Goal: Communication & Community: Answer question/provide support

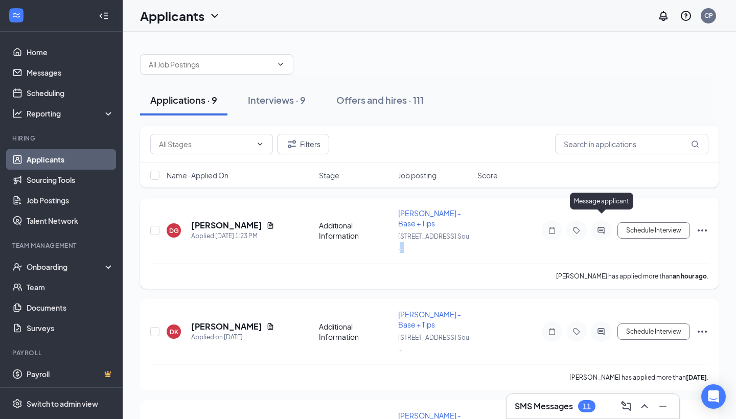
drag, startPoint x: 479, startPoint y: 240, endPoint x: 604, endPoint y: 221, distance: 126.1
click at [604, 221] on div "DG [PERSON_NAME] Applied [DATE] 1:23 PM Additional Information [PERSON_NAME] - …" at bounding box center [429, 235] width 558 height 55
click at [598, 227] on icon "ActiveChat" at bounding box center [600, 230] width 7 height 7
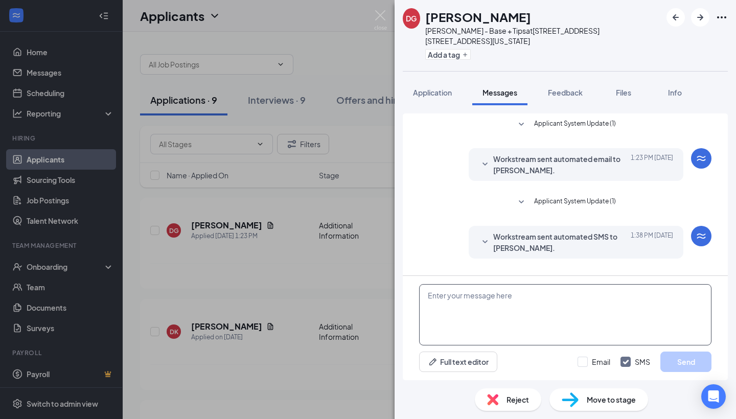
click at [468, 299] on textarea at bounding box center [565, 314] width 292 height 61
click at [609, 307] on textarea "Hello [PERSON_NAME], We would love to schedule an interview with you to serif i…" at bounding box center [565, 314] width 292 height 61
click at [656, 309] on textarea "Hello [PERSON_NAME], We would love to schedule an interview with you to see if …" at bounding box center [565, 314] width 292 height 61
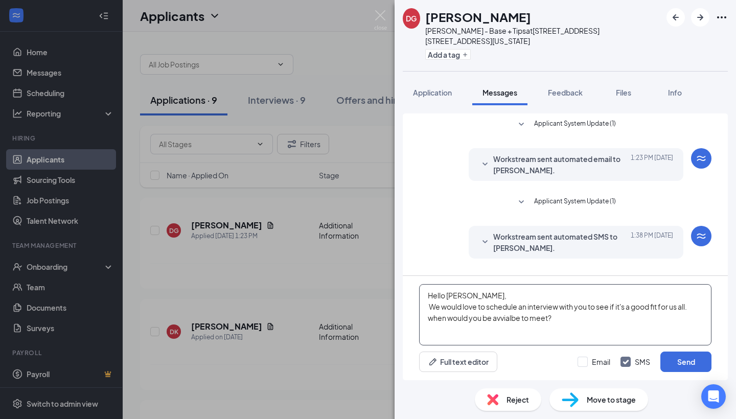
drag, startPoint x: 517, startPoint y: 320, endPoint x: 502, endPoint y: 320, distance: 14.8
click at [502, 320] on textarea "Hello [PERSON_NAME], We would love to schedule an interview with you to see if …" at bounding box center [565, 314] width 292 height 61
drag, startPoint x: 433, startPoint y: 319, endPoint x: 428, endPoint y: 316, distance: 6.0
click at [428, 316] on textarea "Hello [PERSON_NAME], We would love to schedule an interview with you to see if …" at bounding box center [565, 314] width 292 height 61
click at [483, 318] on textarea "Hello [PERSON_NAME], We would love to schedule an interview with you to see if …" at bounding box center [565, 314] width 292 height 61
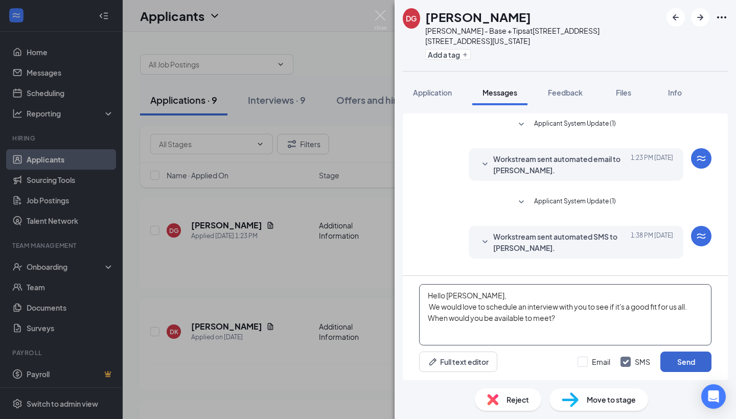
type textarea "Hello [PERSON_NAME], We would love to schedule an interview with you to see if …"
click at [689, 366] on button "Send" at bounding box center [685, 361] width 51 height 20
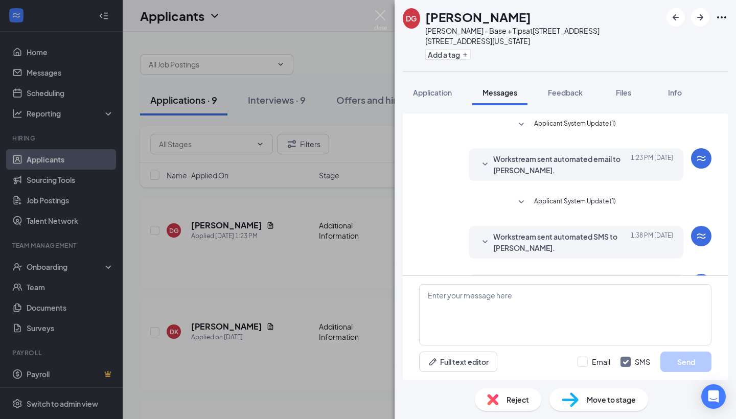
scroll to position [82, 0]
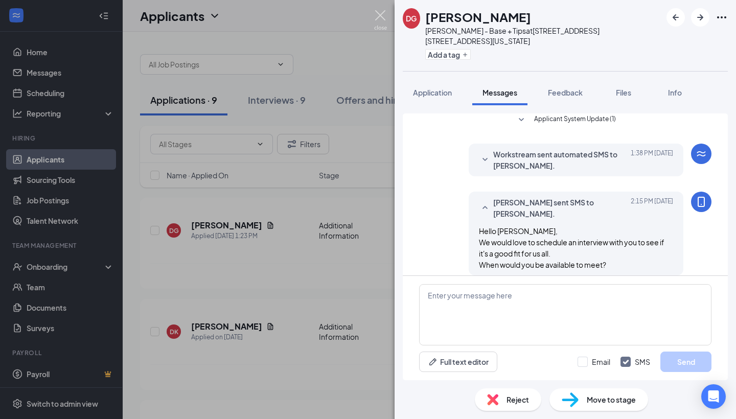
click at [378, 16] on img at bounding box center [380, 20] width 13 height 20
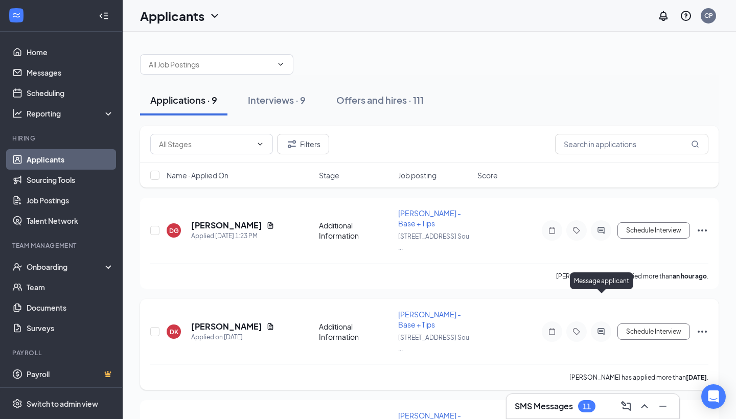
click at [600, 328] on icon "ActiveChat" at bounding box center [600, 331] width 7 height 7
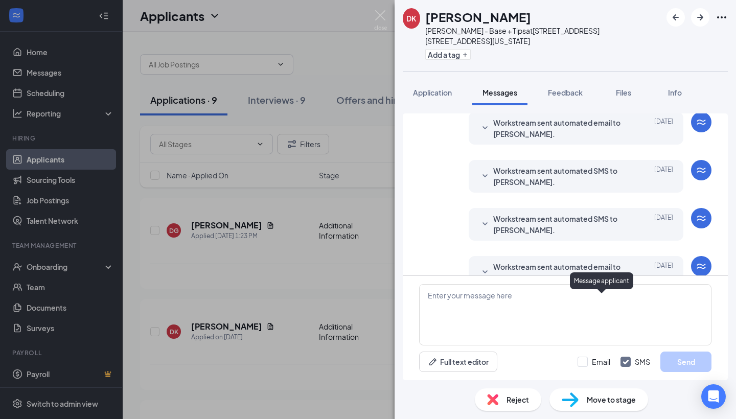
scroll to position [156, 0]
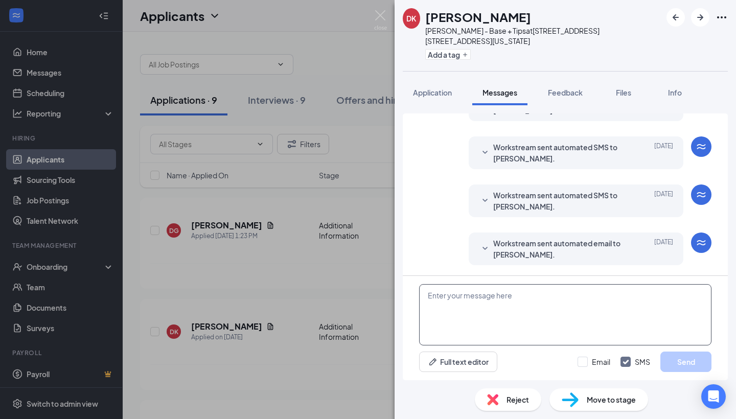
click at [525, 288] on textarea at bounding box center [565, 314] width 292 height 61
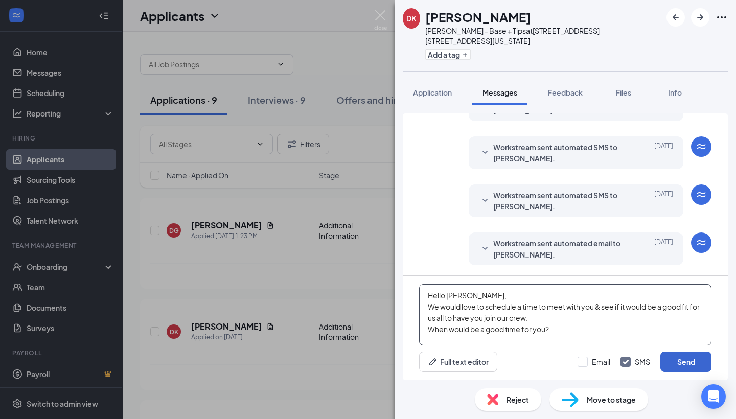
type textarea "Hello [PERSON_NAME], We would love to schedule a time to meet with you & see if…"
click at [674, 360] on button "Send" at bounding box center [685, 361] width 51 height 20
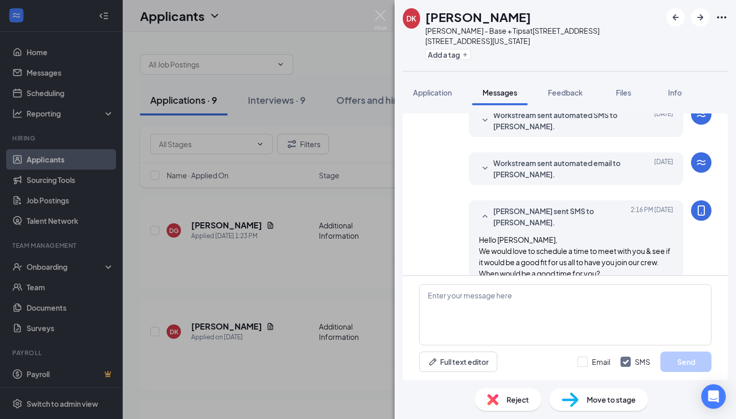
scroll to position [245, 0]
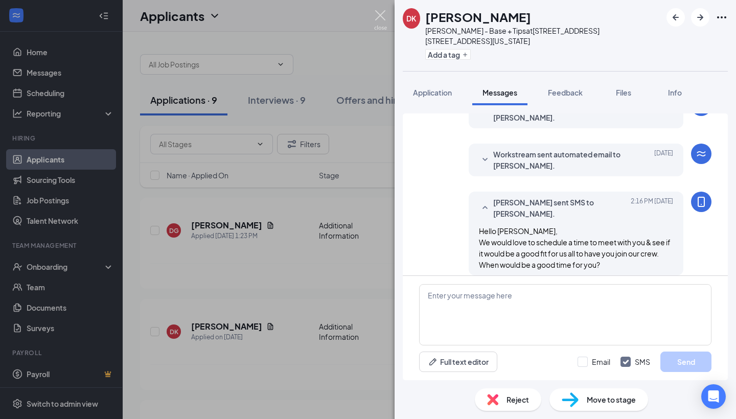
click at [384, 18] on img at bounding box center [380, 20] width 13 height 20
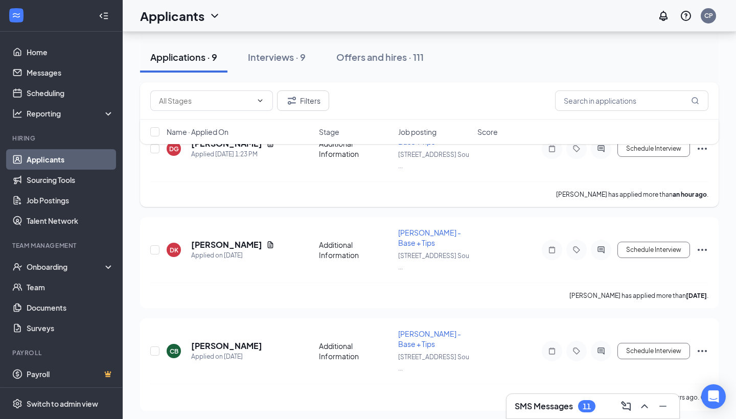
scroll to position [84, 0]
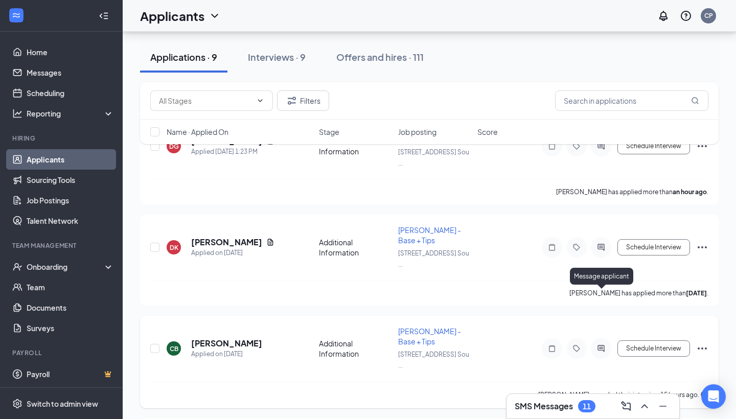
click at [605, 344] on icon "ActiveChat" at bounding box center [601, 348] width 12 height 8
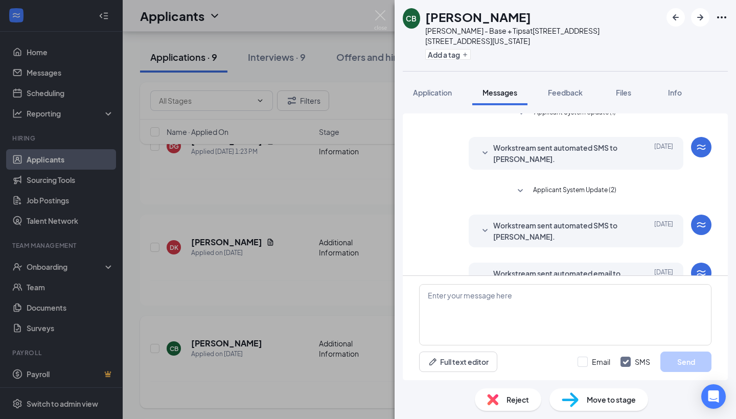
scroll to position [200, 0]
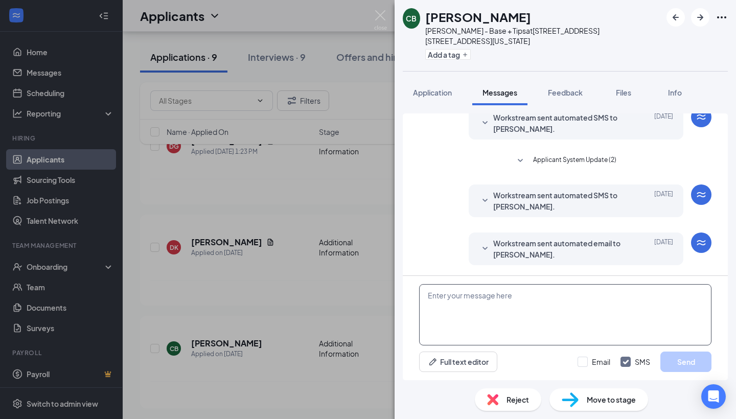
click at [434, 295] on textarea at bounding box center [565, 314] width 292 height 61
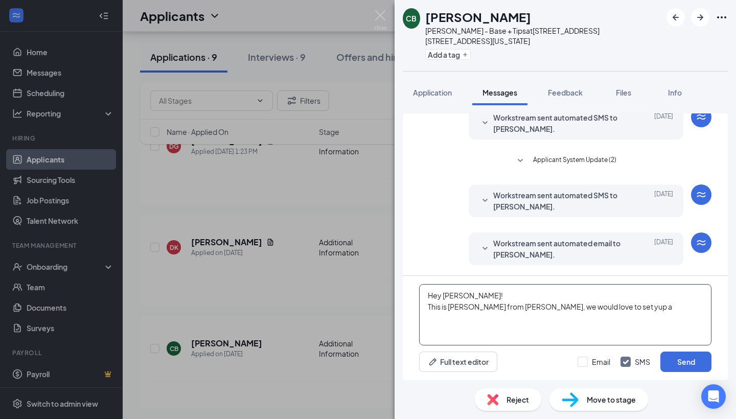
click at [583, 308] on textarea "Hey [PERSON_NAME]! This is [PERSON_NAME] from [PERSON_NAME], we would love to s…" at bounding box center [565, 314] width 292 height 61
click at [622, 308] on textarea "Hey [PERSON_NAME]! This is [PERSON_NAME] from [PERSON_NAME], we would love to s…" at bounding box center [565, 314] width 292 height 61
click at [428, 317] on textarea "Hey [PERSON_NAME]! This is [PERSON_NAME] from [PERSON_NAME], we would love to s…" at bounding box center [565, 314] width 292 height 61
click at [451, 329] on textarea "Hey [PERSON_NAME]! This is [PERSON_NAME] from [PERSON_NAME], we would love to s…" at bounding box center [565, 314] width 292 height 61
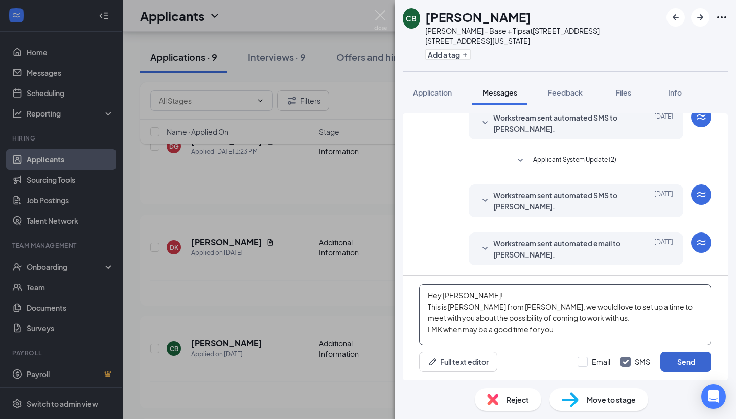
type textarea "Hey [PERSON_NAME]! This is [PERSON_NAME] from [PERSON_NAME], we would love to s…"
click at [682, 366] on button "Send" at bounding box center [685, 361] width 51 height 20
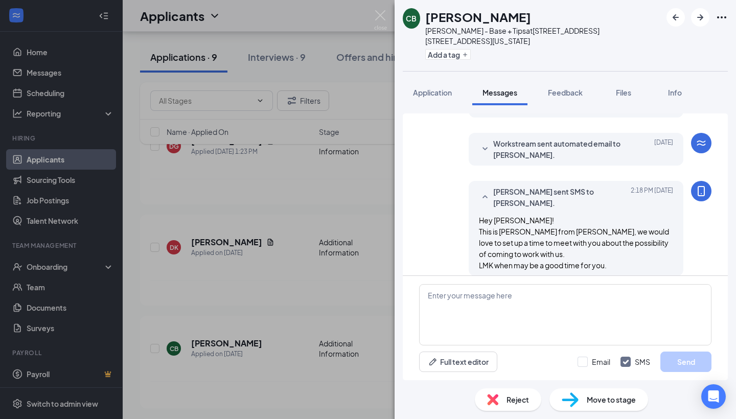
scroll to position [300, 0]
click at [379, 15] on img at bounding box center [380, 20] width 13 height 20
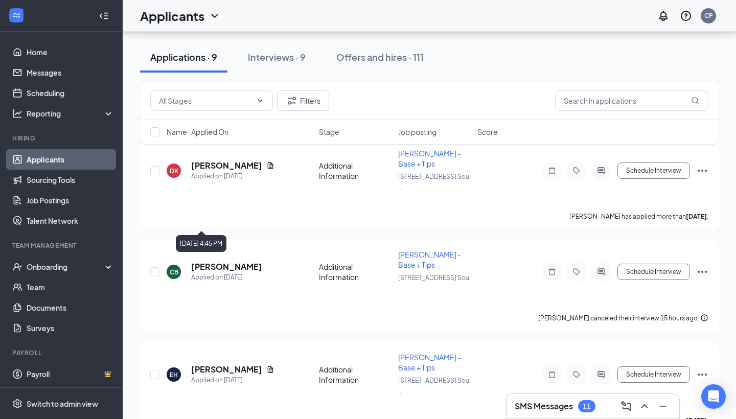
scroll to position [164, 0]
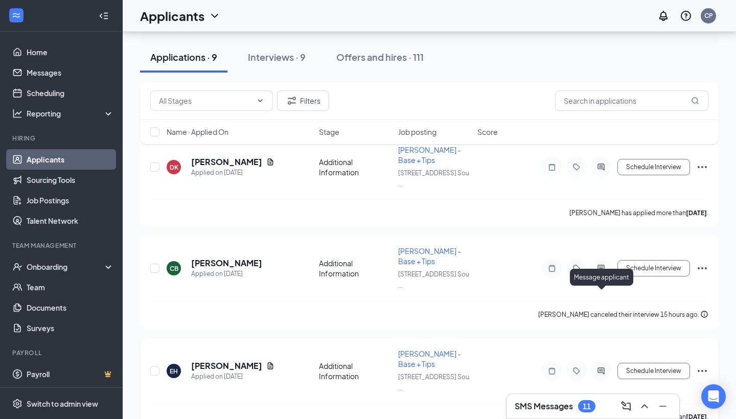
click at [601, 367] on icon "ActiveChat" at bounding box center [601, 371] width 12 height 8
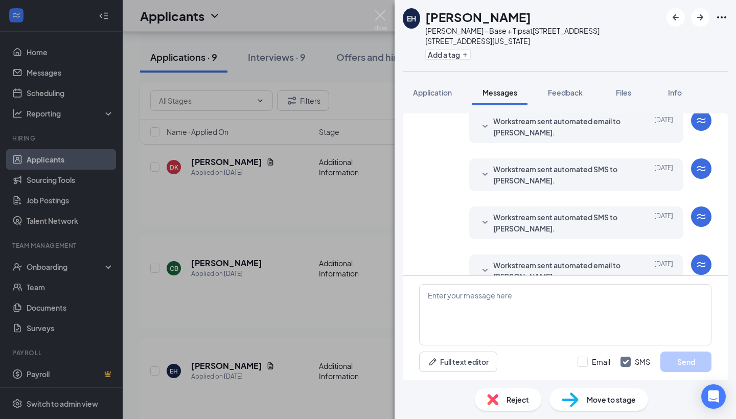
scroll to position [156, 0]
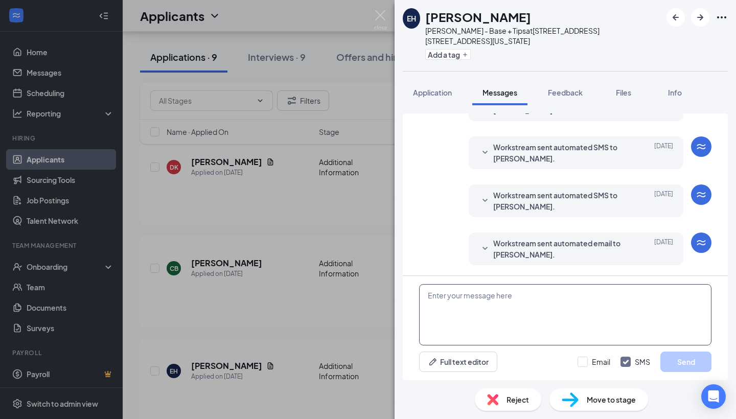
click at [458, 304] on textarea at bounding box center [565, 314] width 292 height 61
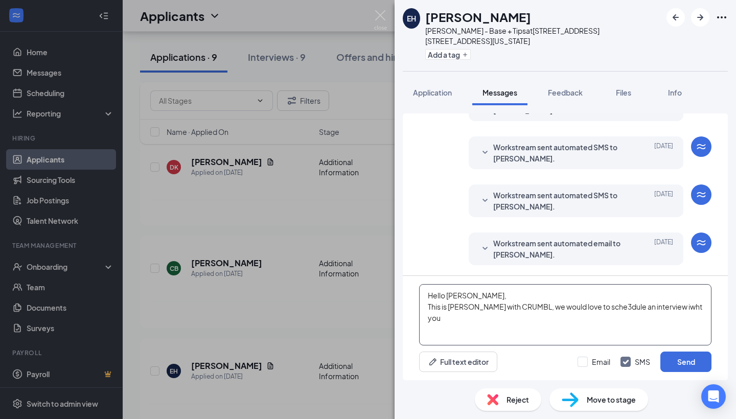
click at [593, 307] on textarea "Hello [PERSON_NAME], This is [PERSON_NAME] with CRUMBL, we would love to sche3d…" at bounding box center [565, 314] width 292 height 61
click at [654, 309] on textarea "Hello [PERSON_NAME], This is [PERSON_NAME] with [PERSON_NAME], we would love to…" at bounding box center [565, 314] width 292 height 61
drag, startPoint x: 660, startPoint y: 308, endPoint x: 645, endPoint y: 309, distance: 15.3
click at [645, 308] on textarea "Hello [PERSON_NAME], This is [PERSON_NAME] with [PERSON_NAME], we would love to…" at bounding box center [565, 314] width 292 height 61
click at [683, 306] on textarea "Hello [PERSON_NAME], This is [PERSON_NAME] with [PERSON_NAME], we would love to…" at bounding box center [565, 314] width 292 height 61
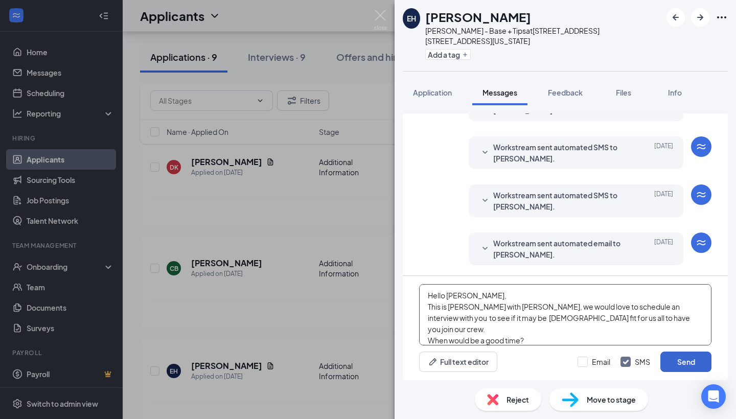
type textarea "Hello [PERSON_NAME], This is [PERSON_NAME] with [PERSON_NAME], we would love to…"
click at [676, 359] on button "Send" at bounding box center [685, 361] width 51 height 20
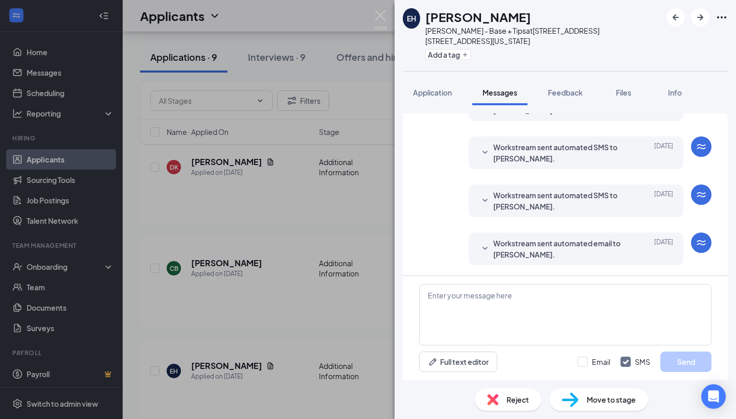
scroll to position [266, 0]
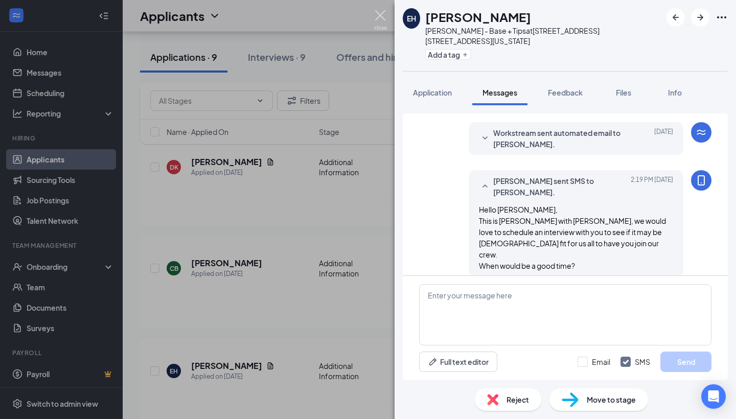
click at [381, 15] on img at bounding box center [380, 20] width 13 height 20
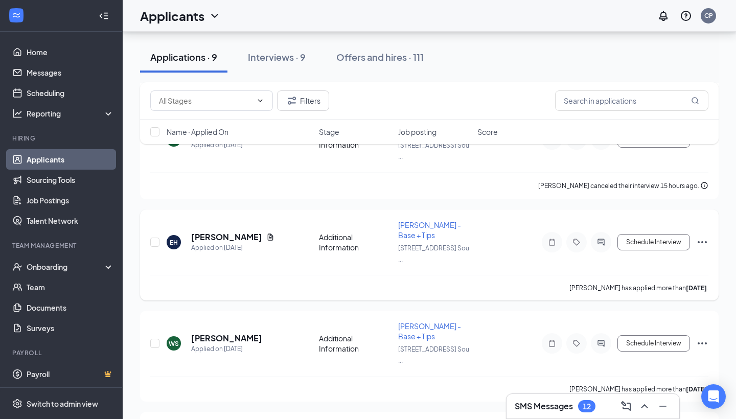
scroll to position [314, 0]
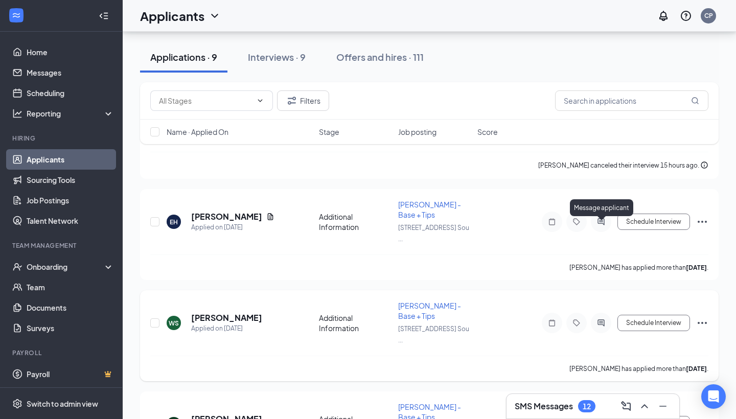
click at [601, 319] on icon "ActiveChat" at bounding box center [601, 323] width 12 height 8
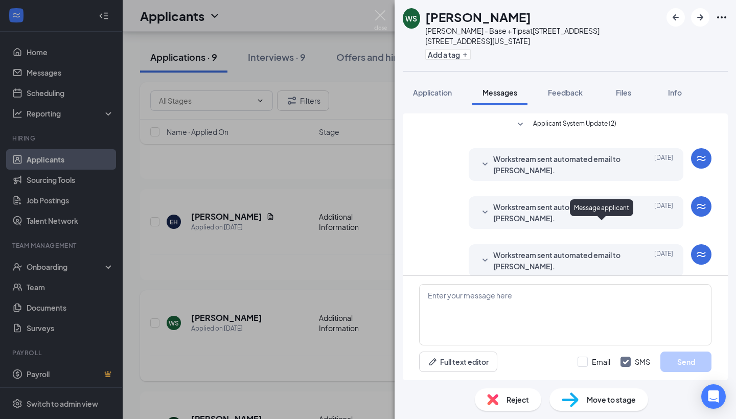
scroll to position [156, 0]
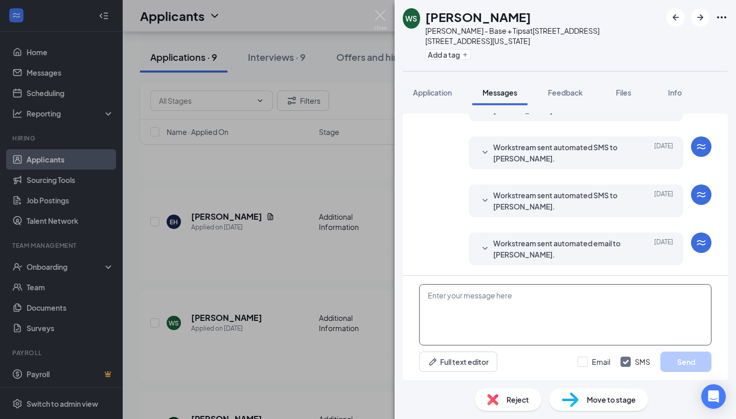
click at [435, 296] on textarea at bounding box center [565, 314] width 292 height 61
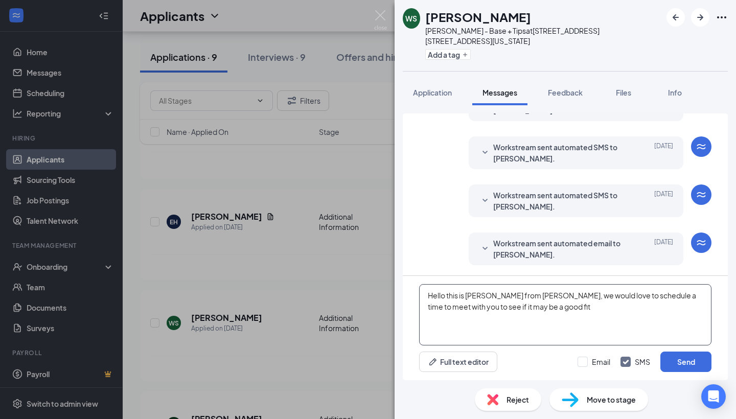
drag, startPoint x: 471, startPoint y: 294, endPoint x: 465, endPoint y: 294, distance: 5.6
click at [465, 294] on textarea "Hello this is [PERSON_NAME] from [PERSON_NAME], we would love to schedule a tim…" at bounding box center [565, 314] width 292 height 61
click at [463, 296] on textarea "Hello this isKelly from [PERSON_NAME], we would love to schedule a time to meet…" at bounding box center [565, 314] width 292 height 61
click at [444, 298] on textarea "Hello this is [PERSON_NAME] from [PERSON_NAME], we would love to schedule a tim…" at bounding box center [565, 314] width 292 height 61
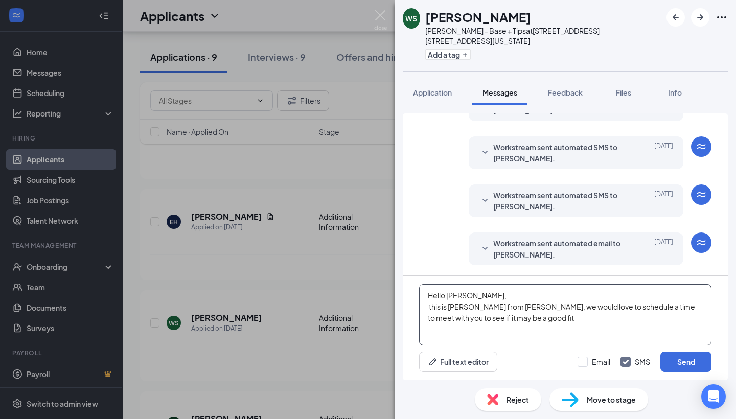
click at [432, 308] on textarea "Hello [PERSON_NAME], this is [PERSON_NAME] from [PERSON_NAME], we would love to…" at bounding box center [565, 314] width 292 height 61
click at [512, 318] on textarea "Hello [PERSON_NAME], This is [PERSON_NAME] from [PERSON_NAME], we would love to…" at bounding box center [565, 314] width 292 height 61
type textarea "Hello [PERSON_NAME], This is [PERSON_NAME] from [PERSON_NAME], we would love to…"
click at [682, 357] on button "Send" at bounding box center [685, 361] width 51 height 20
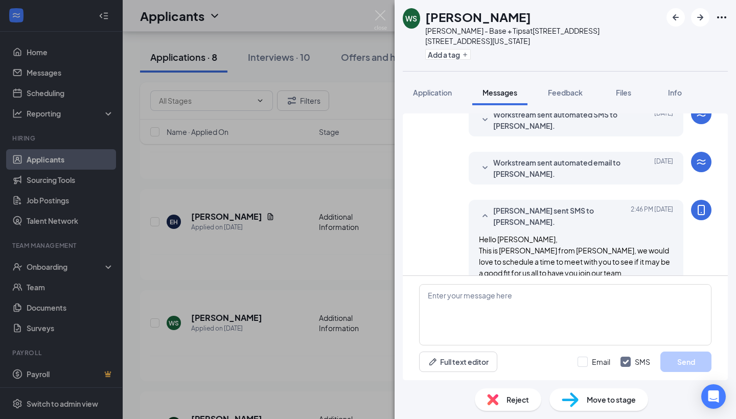
scroll to position [245, 0]
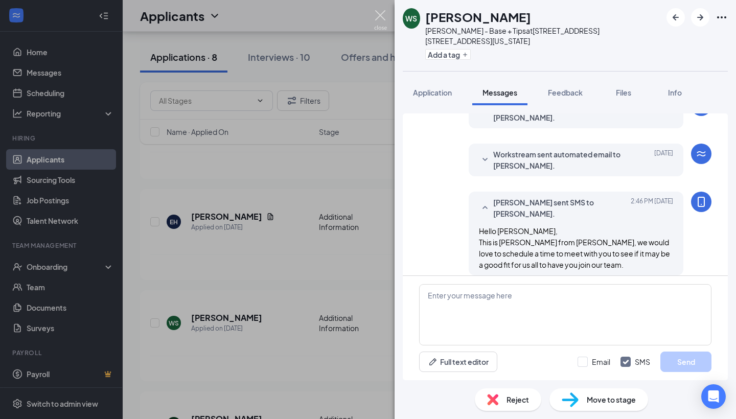
click at [382, 13] on img at bounding box center [380, 20] width 13 height 20
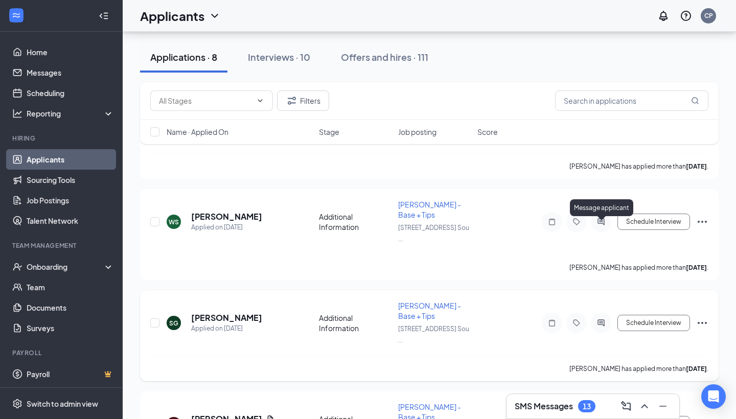
click at [599, 319] on icon "ActiveChat" at bounding box center [601, 323] width 12 height 8
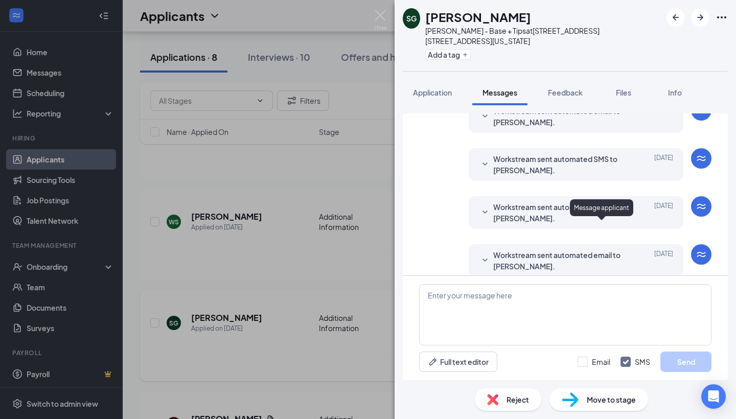
scroll to position [156, 0]
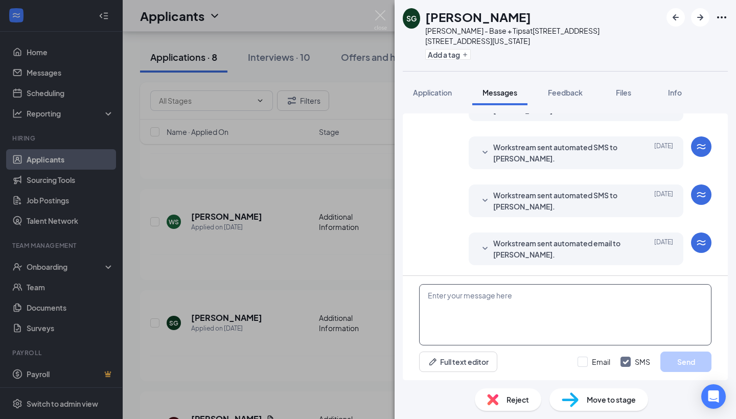
click at [448, 300] on textarea at bounding box center [565, 314] width 292 height 61
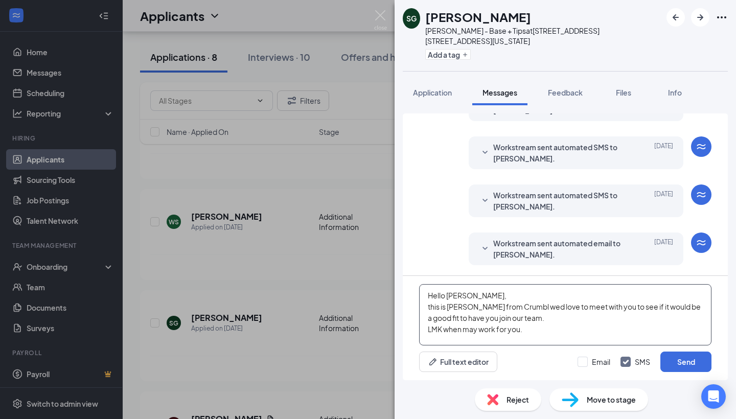
click at [426, 307] on textarea "Hello [PERSON_NAME], this is [PERSON_NAME] from Crumbl wed love to meet with yo…" at bounding box center [565, 314] width 292 height 61
type textarea "Hello [PERSON_NAME], This is [PERSON_NAME] from Crumbl wed love to meet with yo…"
click at [686, 358] on button "Send" at bounding box center [685, 361] width 51 height 20
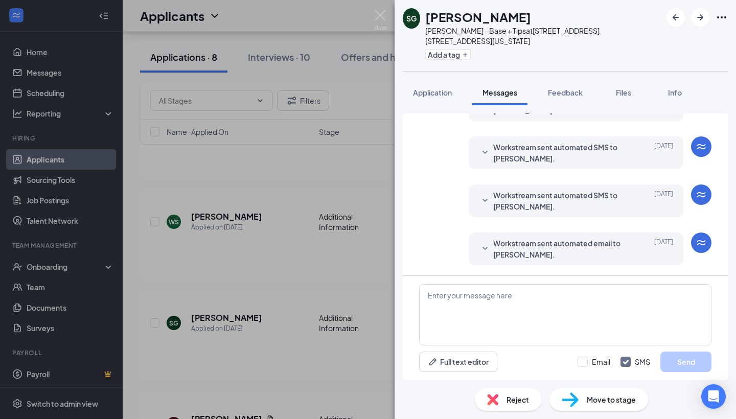
scroll to position [245, 0]
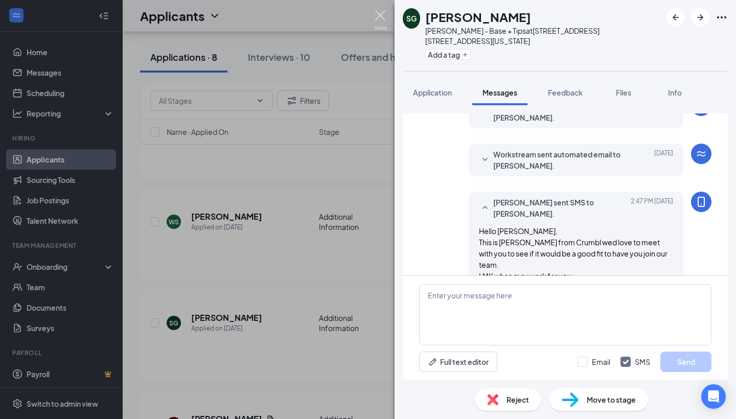
click at [383, 18] on img at bounding box center [380, 20] width 13 height 20
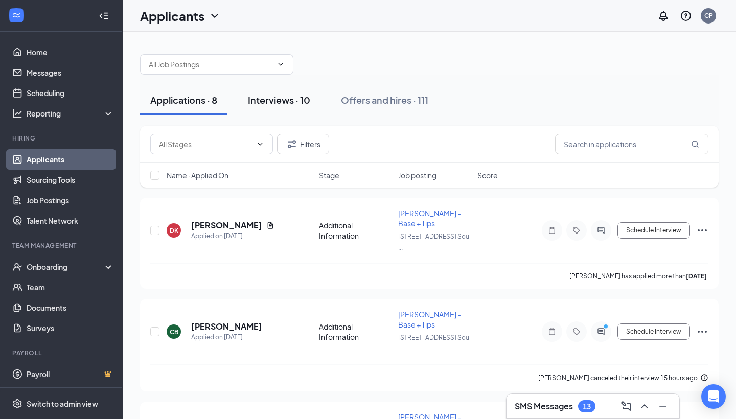
click at [278, 97] on div "Interviews · 10" at bounding box center [279, 99] width 62 height 13
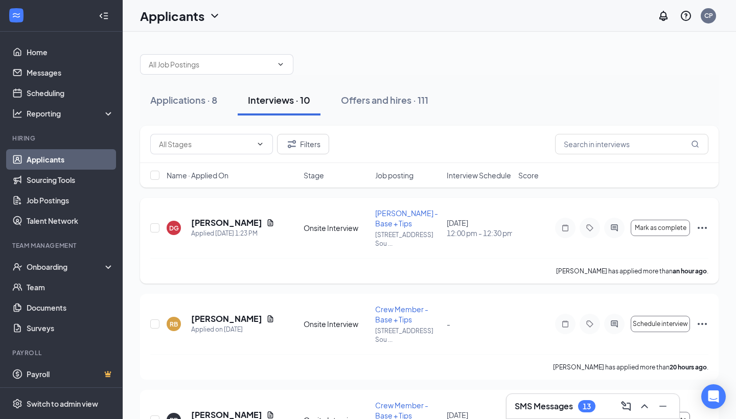
click at [614, 224] on icon "ActiveChat" at bounding box center [613, 227] width 7 height 7
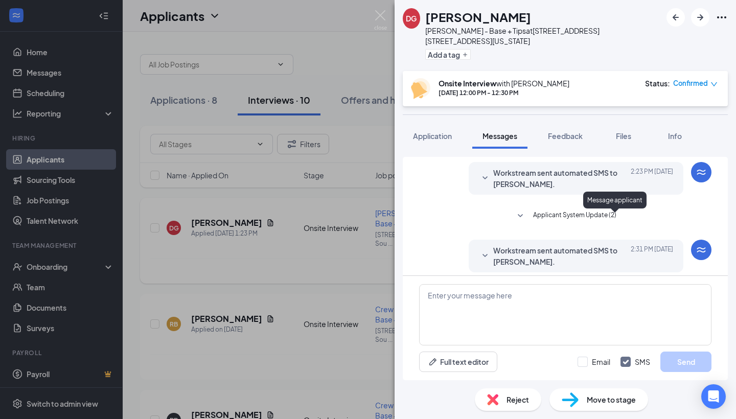
scroll to position [391, 0]
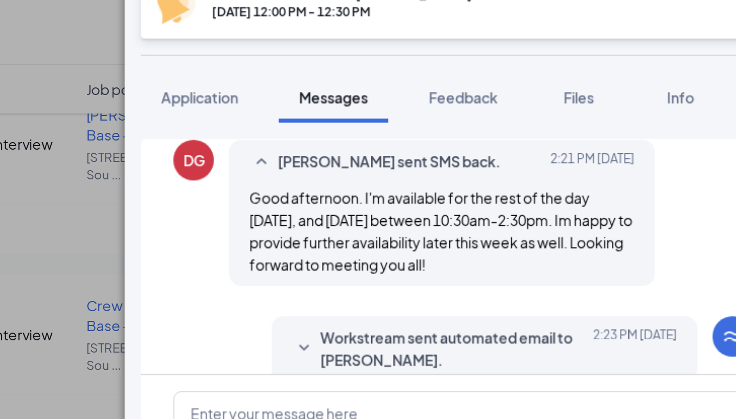
scroll to position [75, 0]
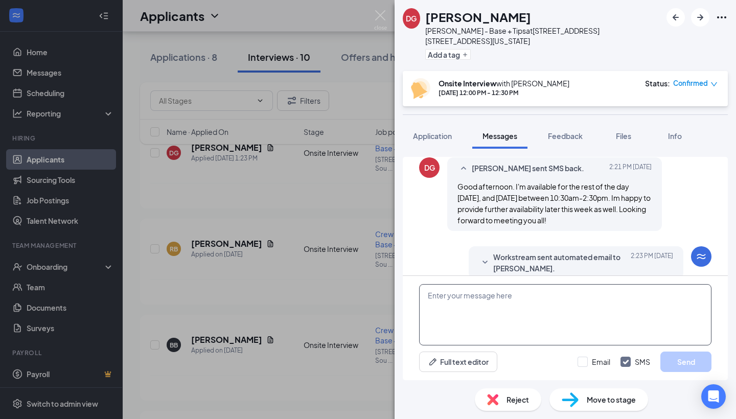
click at [439, 294] on textarea at bounding box center [565, 314] width 292 height 61
click at [428, 295] on textarea "lets do [DATE] when does it work for you?" at bounding box center [565, 314] width 292 height 61
type textarea "Lets do [DATE] when does it work for you?"
click at [686, 355] on button "Send" at bounding box center [685, 361] width 51 height 20
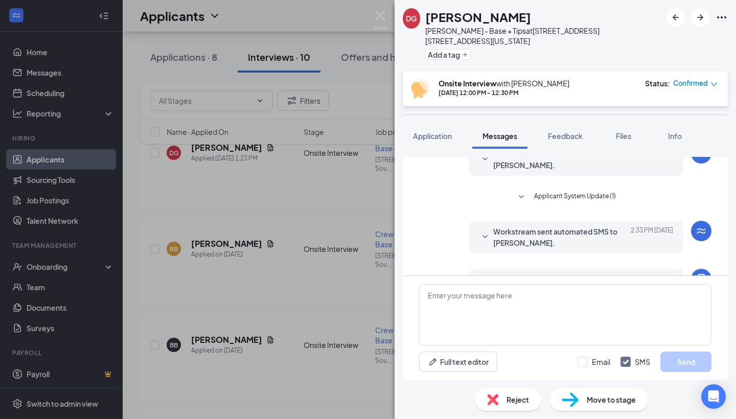
scroll to position [446, 0]
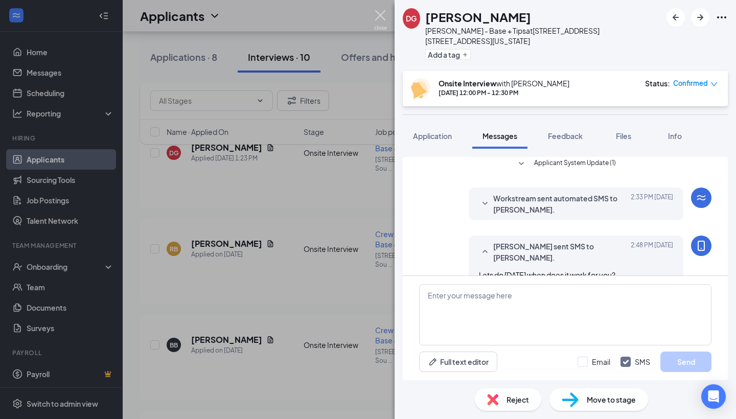
click at [380, 17] on img at bounding box center [380, 20] width 13 height 20
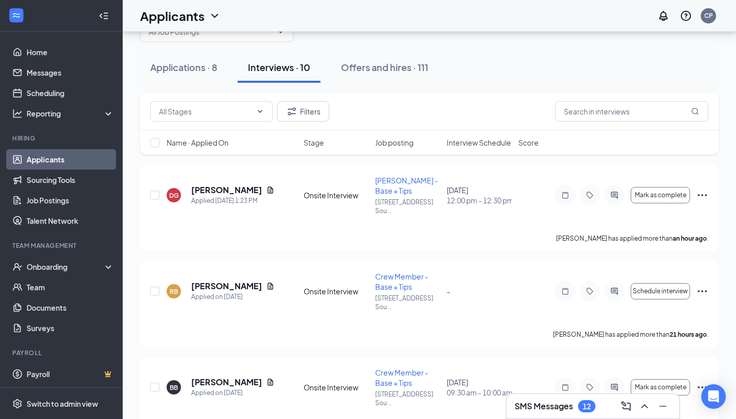
scroll to position [31, 0]
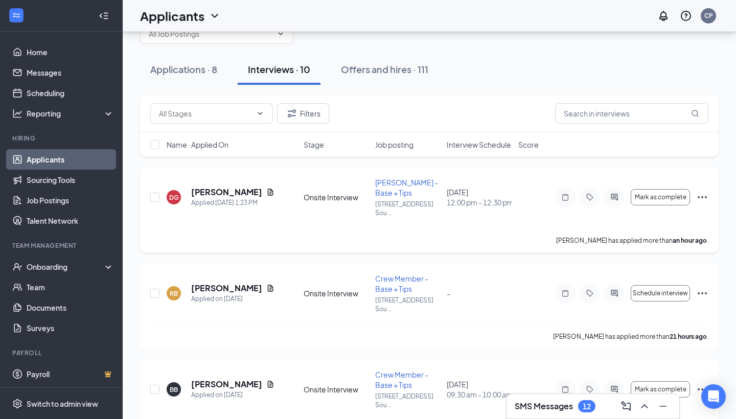
click at [615, 194] on icon "ActiveChat" at bounding box center [613, 197] width 7 height 7
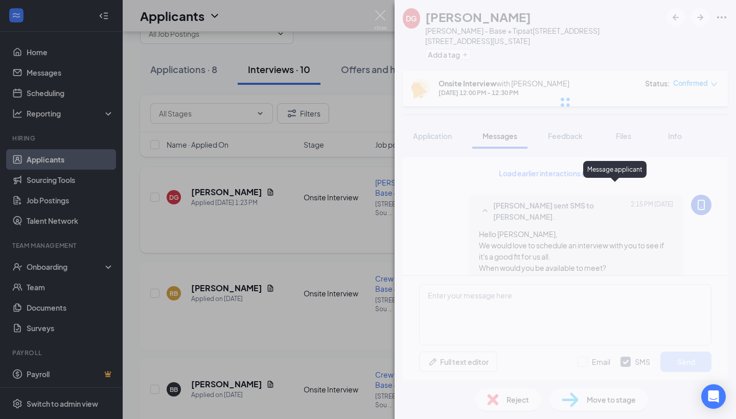
scroll to position [398, 0]
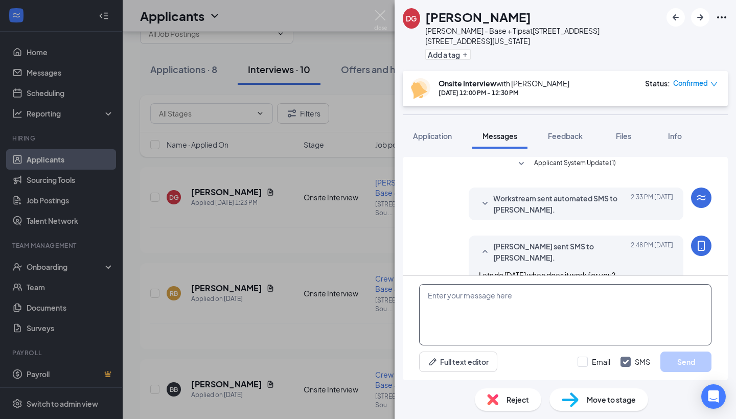
click at [460, 291] on textarea at bounding box center [565, 314] width 292 height 61
type textarea "Nevermind.. ha ha ha sorry just saw you scheduled something already."
click at [678, 360] on button "Send" at bounding box center [685, 361] width 51 height 20
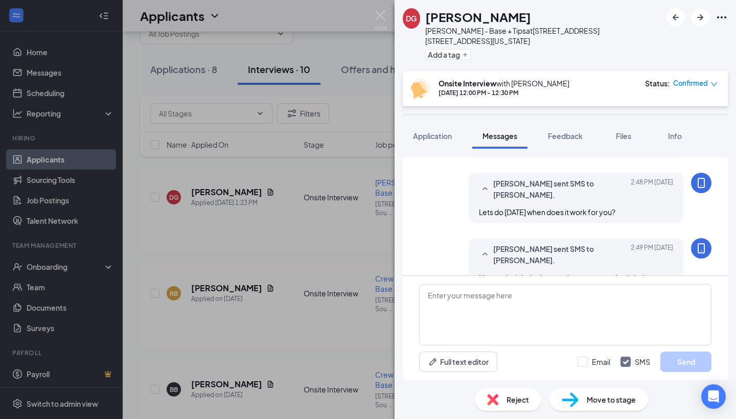
scroll to position [465, 0]
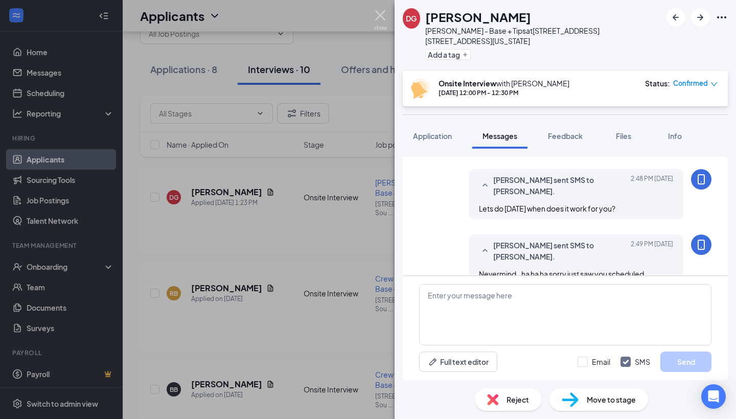
click at [383, 11] on img at bounding box center [380, 20] width 13 height 20
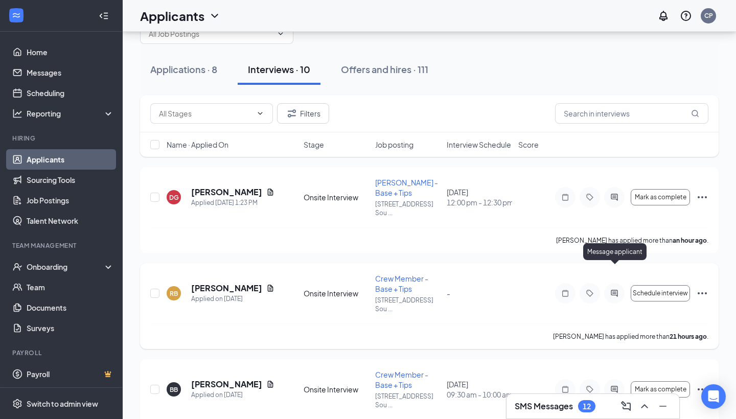
click at [618, 289] on icon "ActiveChat" at bounding box center [614, 293] width 12 height 8
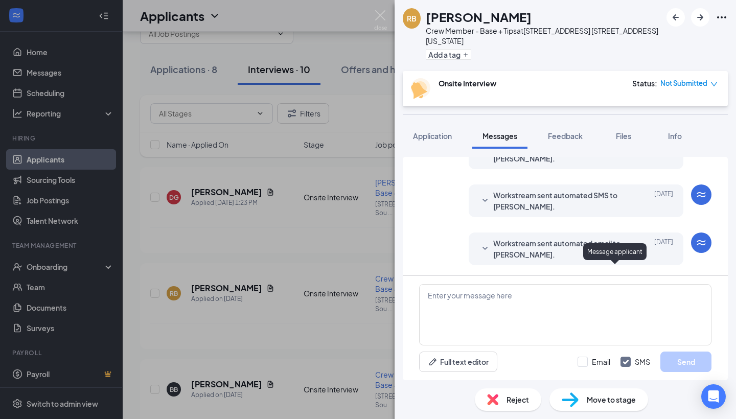
scroll to position [229, 0]
click at [438, 300] on textarea at bounding box center [565, 314] width 292 height 61
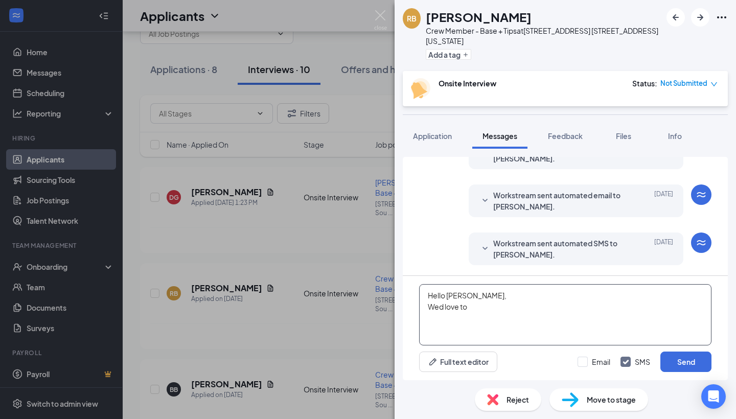
click at [429, 303] on textarea "Hello [PERSON_NAME], Wed love to" at bounding box center [565, 314] width 292 height 61
click at [487, 307] on textarea "Hello [PERSON_NAME], Thank you for ap0plying with [DOMAIN_NAME] love to" at bounding box center [565, 314] width 292 height 61
click at [426, 308] on textarea "Hello [PERSON_NAME], Thank you for applying with [DOMAIN_NAME] love to" at bounding box center [565, 314] width 292 height 61
click at [529, 317] on textarea "Hello [PERSON_NAME], My name is [PERSON_NAME] with CRUMBL. Thank you for applyi…" at bounding box center [565, 314] width 292 height 61
click at [440, 330] on textarea "Hello [PERSON_NAME], My name is [PERSON_NAME] with CRUMBL. Thank you for applyi…" at bounding box center [565, 314] width 292 height 61
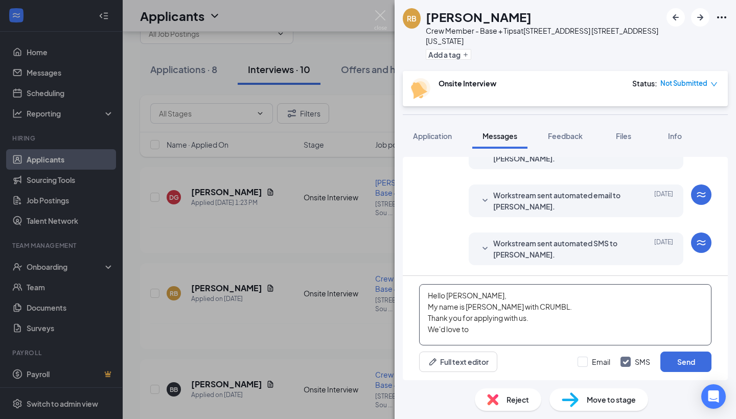
click at [491, 329] on textarea "Hello [PERSON_NAME], My name is [PERSON_NAME] with CRUMBL. Thank you for applyi…" at bounding box center [565, 314] width 292 height 61
type textarea "Hello [PERSON_NAME], My name is [PERSON_NAME] with CRUMBL. Thank you for applyi…"
click at [681, 359] on button "Send" at bounding box center [685, 361] width 51 height 20
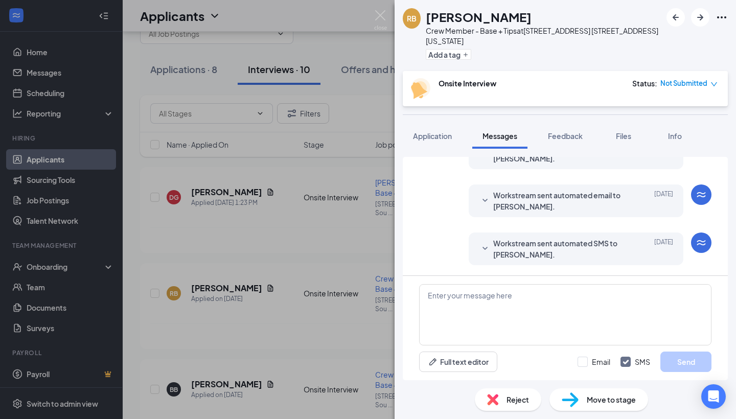
scroll to position [318, 0]
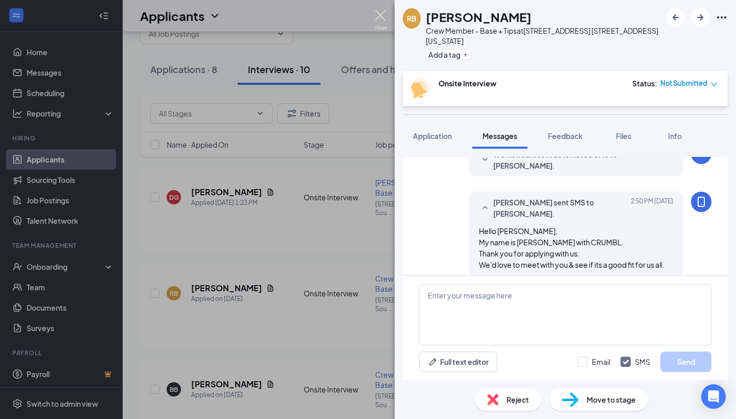
click at [382, 11] on img at bounding box center [380, 20] width 13 height 20
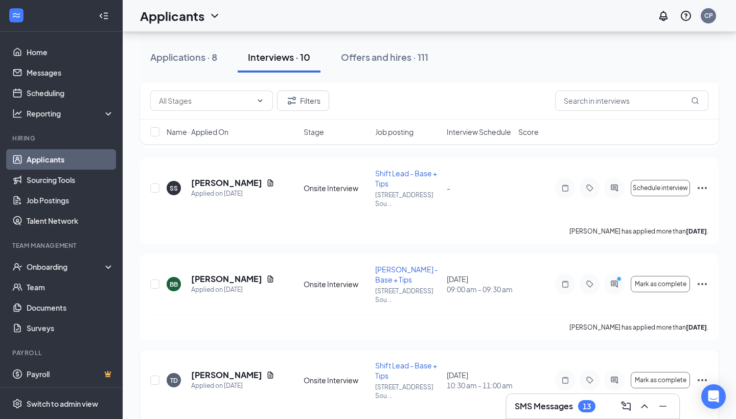
scroll to position [616, 0]
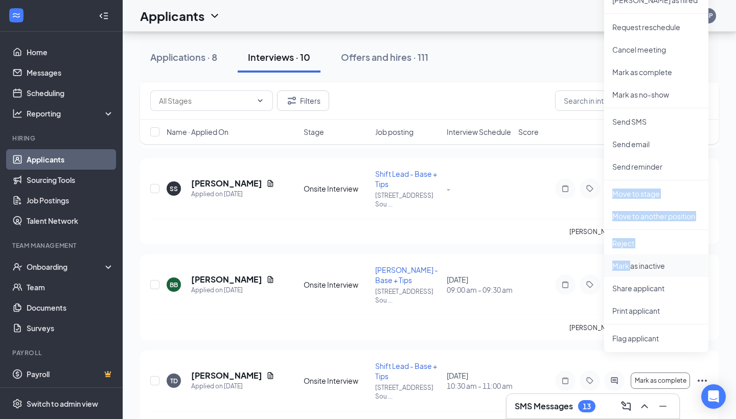
drag, startPoint x: 638, startPoint y: 181, endPoint x: 630, endPoint y: 265, distance: 84.7
click at [630, 265] on ul "[PERSON_NAME] as hired Request reschedule Cancel meeting [PERSON_NAME] as compl…" at bounding box center [656, 169] width 104 height 365
click at [690, 299] on li "Print applicant" at bounding box center [656, 310] width 104 height 22
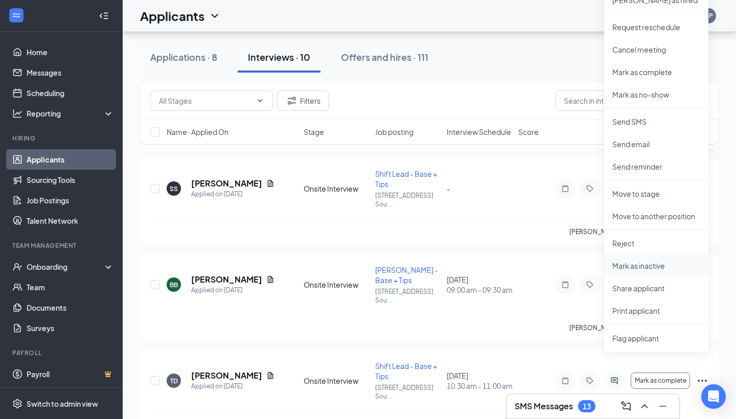
click at [636, 261] on p "Mark as inactive" at bounding box center [656, 266] width 88 height 10
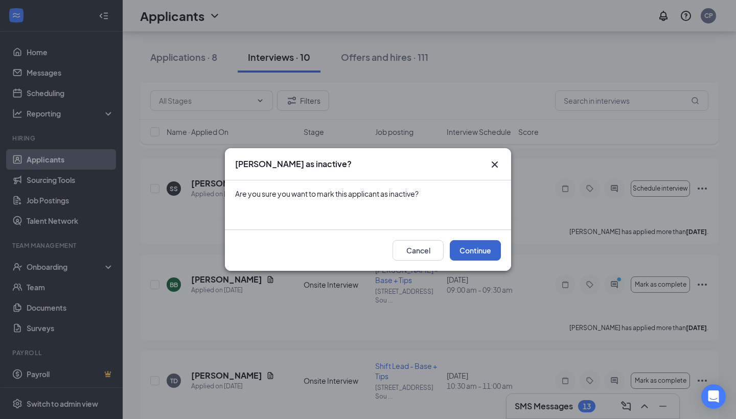
click at [497, 247] on button "Continue" at bounding box center [475, 250] width 51 height 20
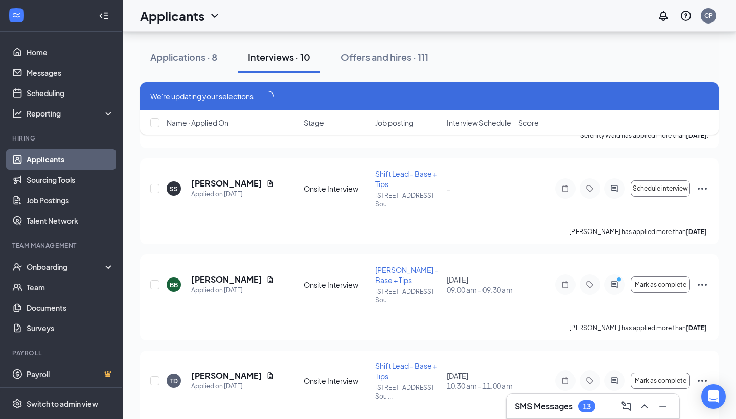
scroll to position [606, 0]
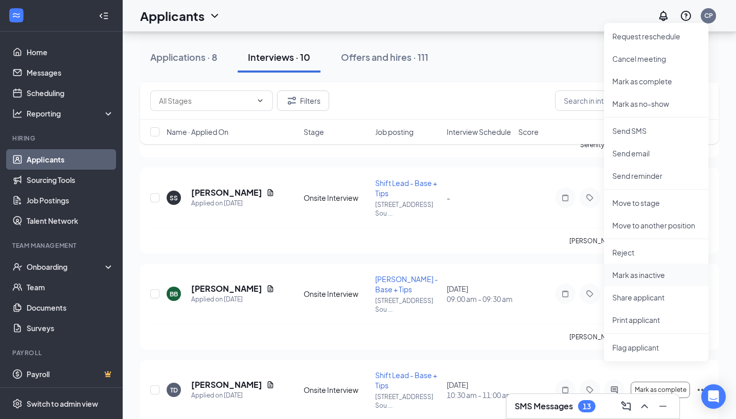
click at [639, 270] on p "Mark as inactive" at bounding box center [656, 275] width 88 height 10
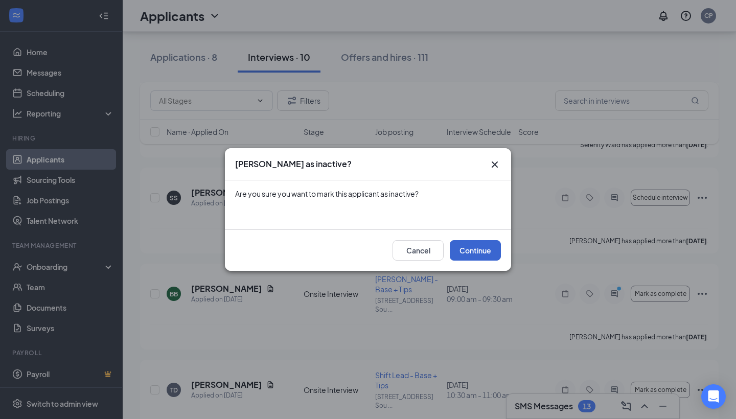
click at [479, 248] on button "Continue" at bounding box center [475, 250] width 51 height 20
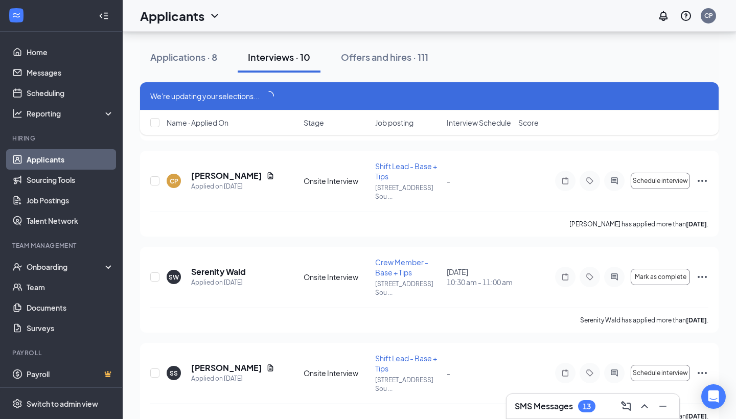
scroll to position [426, 0]
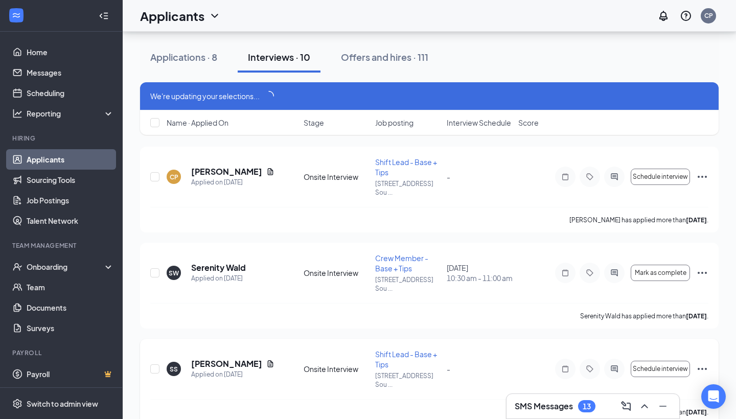
click at [700, 363] on icon "Ellipses" at bounding box center [702, 369] width 12 height 12
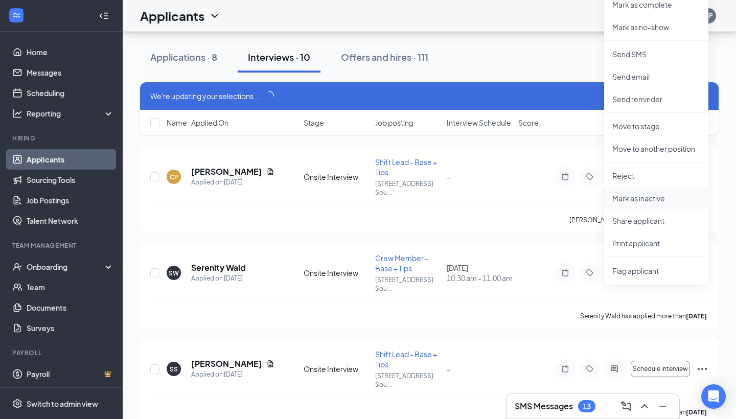
click at [627, 195] on p "Mark as inactive" at bounding box center [656, 198] width 88 height 10
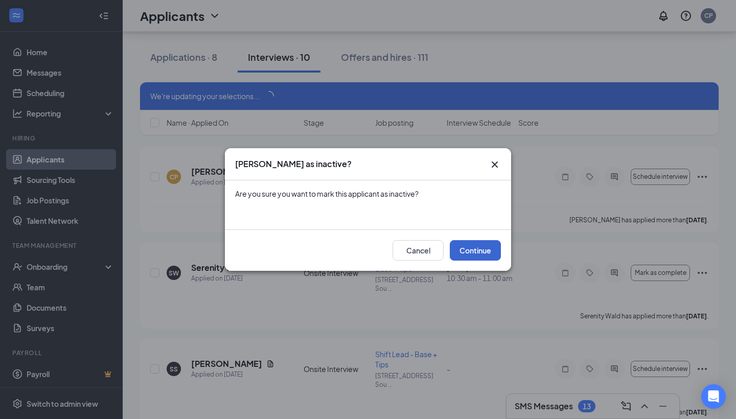
click at [478, 250] on button "Continue" at bounding box center [475, 250] width 51 height 20
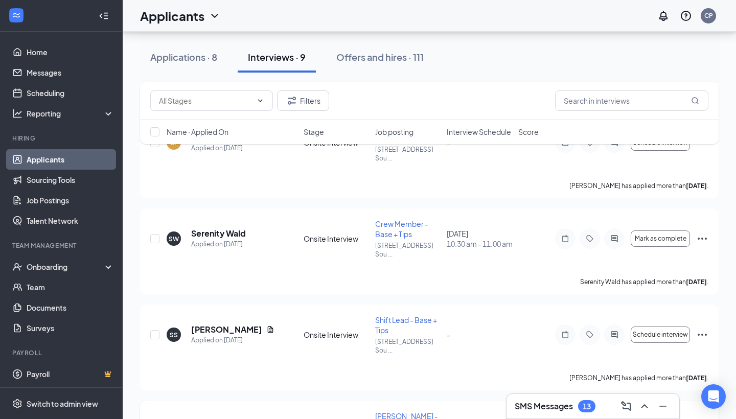
scroll to position [466, 0]
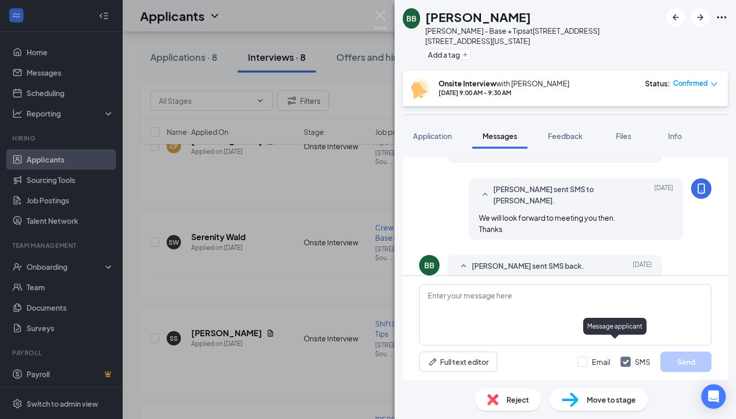
scroll to position [451, 0]
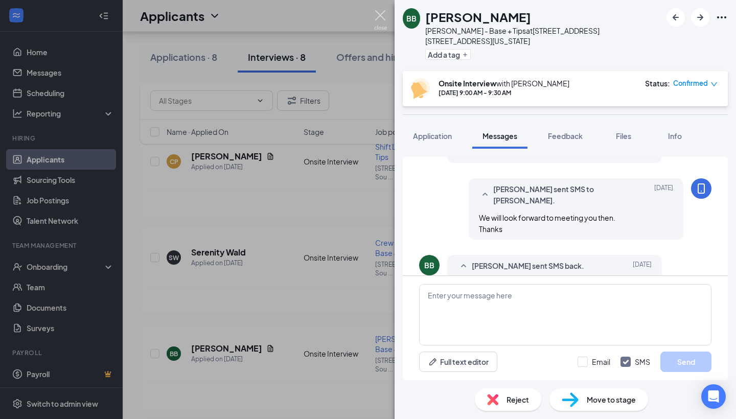
click at [379, 15] on img at bounding box center [380, 20] width 13 height 20
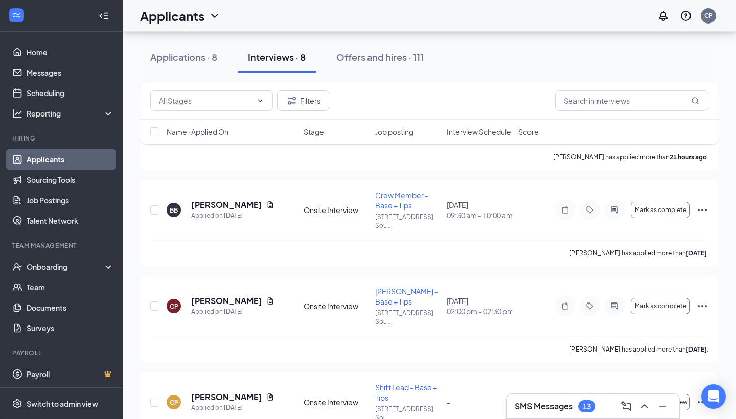
scroll to position [209, 0]
click at [701, 396] on icon "Ellipses" at bounding box center [702, 402] width 12 height 12
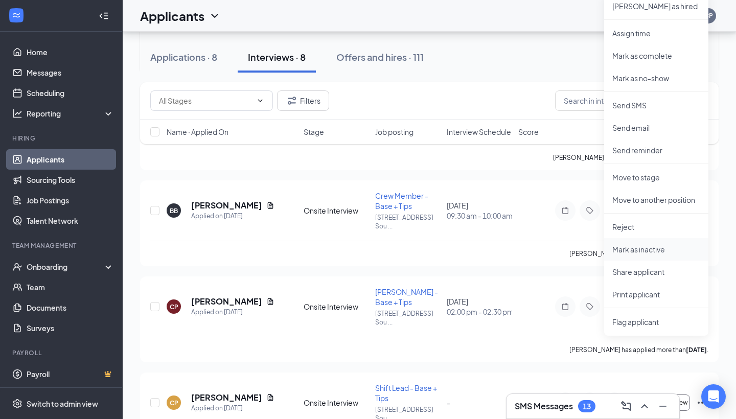
click at [641, 246] on p "Mark as inactive" at bounding box center [656, 249] width 88 height 10
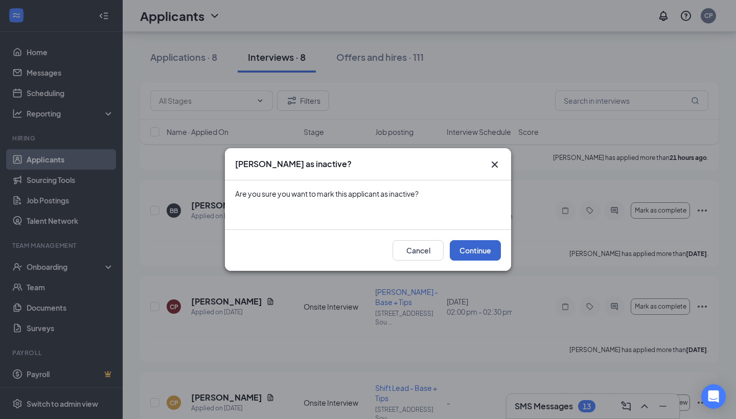
click at [480, 244] on button "Continue" at bounding box center [475, 250] width 51 height 20
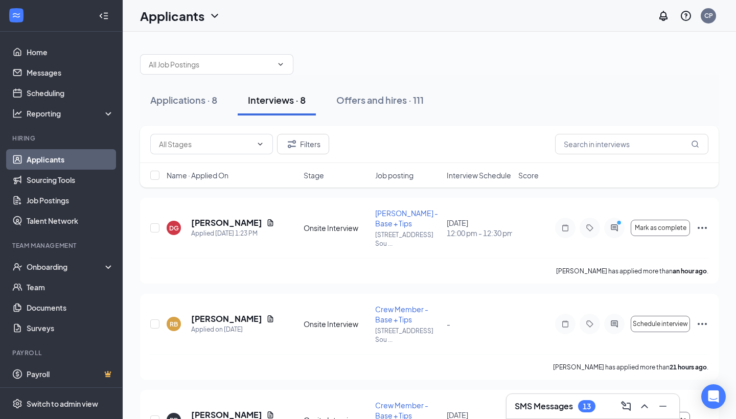
scroll to position [0, 0]
